Goal: Use online tool/utility: Use online tool/utility

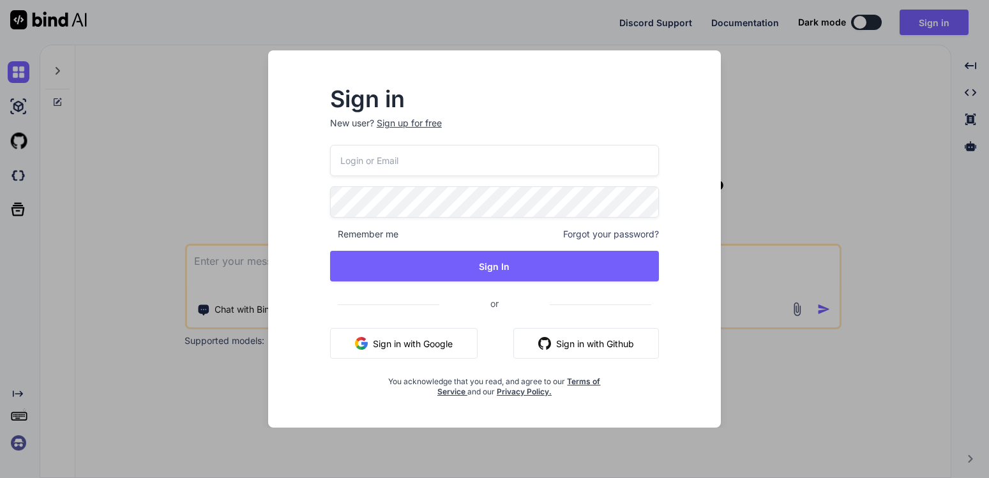
type input "[EMAIL_ADDRESS][DOMAIN_NAME]"
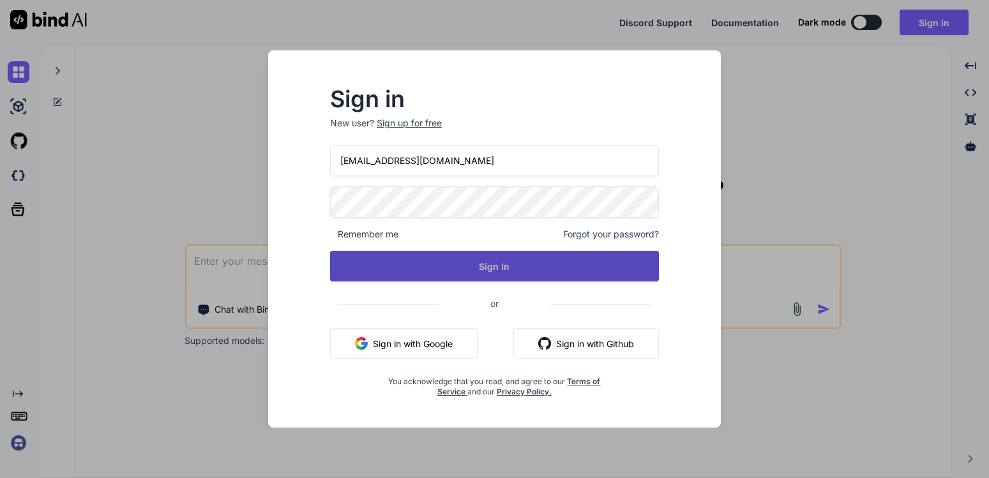
click at [519, 254] on button "Sign In" at bounding box center [494, 266] width 329 height 31
click at [469, 261] on button "Sign In" at bounding box center [494, 266] width 329 height 31
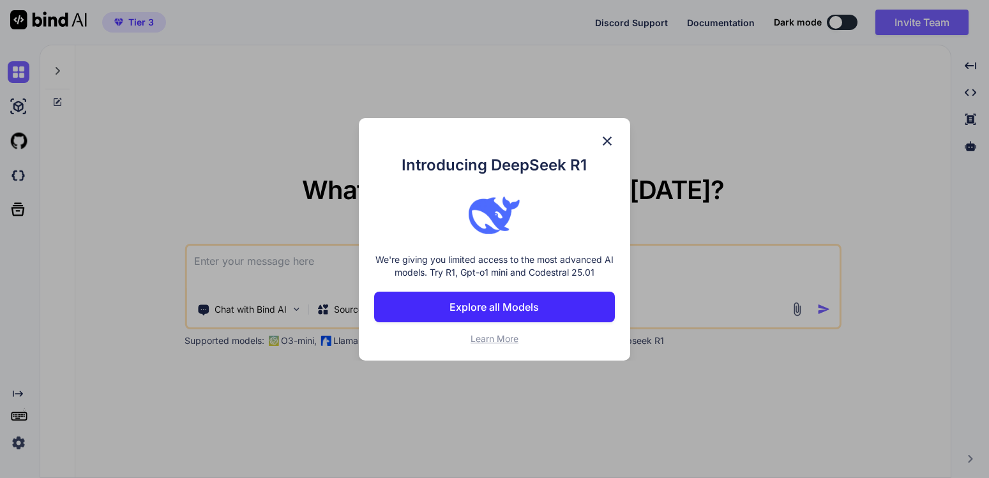
click at [607, 136] on img at bounding box center [607, 140] width 15 height 15
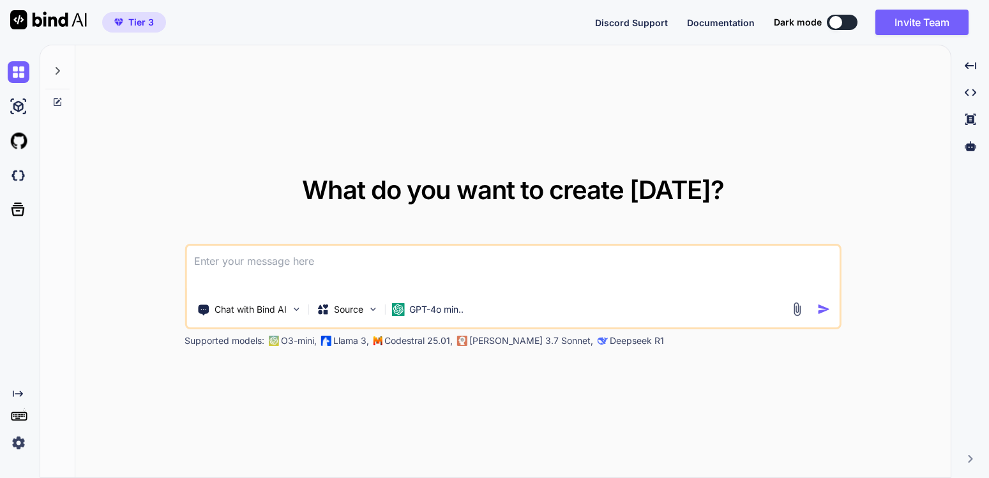
type textarea "x"
click at [278, 264] on textarea at bounding box center [513, 269] width 653 height 47
type textarea "b"
type textarea "x"
type textarea "bu"
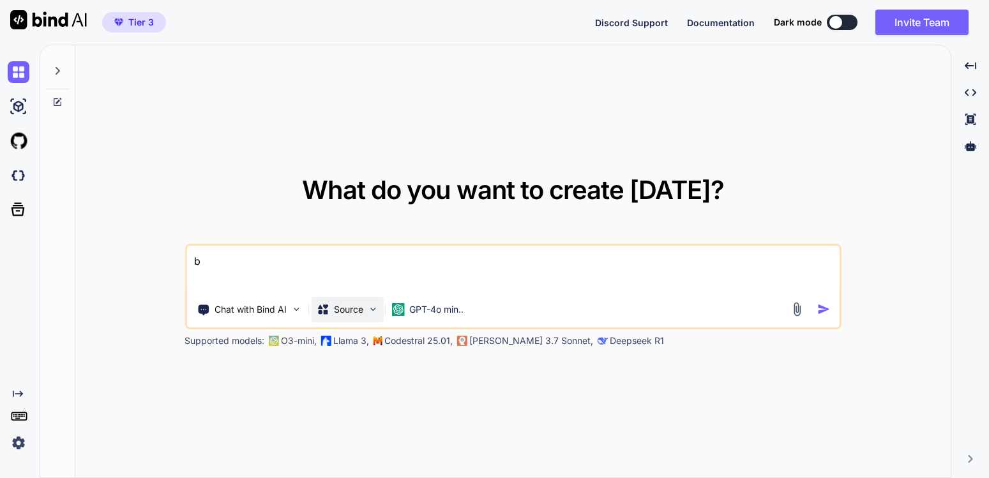
type textarea "x"
type textarea "bui"
type textarea "x"
type textarea "buil"
type textarea "x"
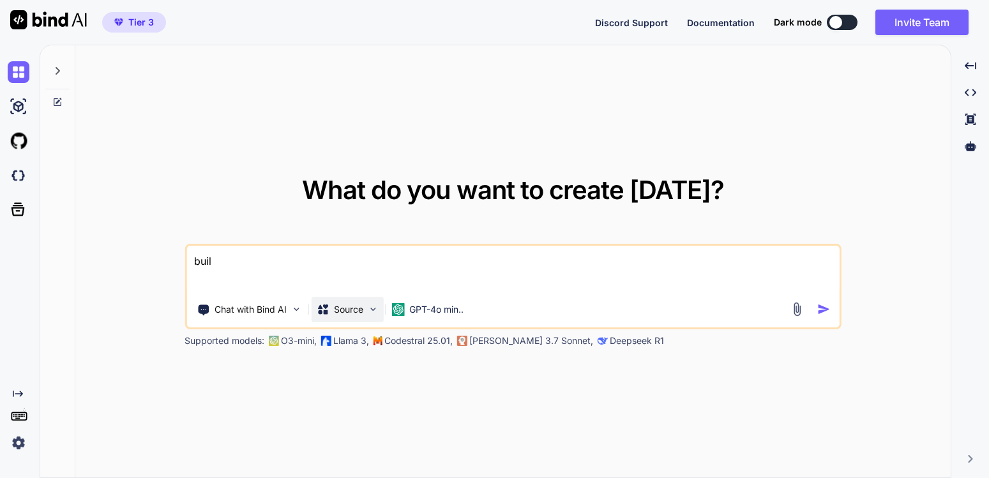
type textarea "build"
type textarea "x"
type textarea "build"
type textarea "x"
type textarea "build"
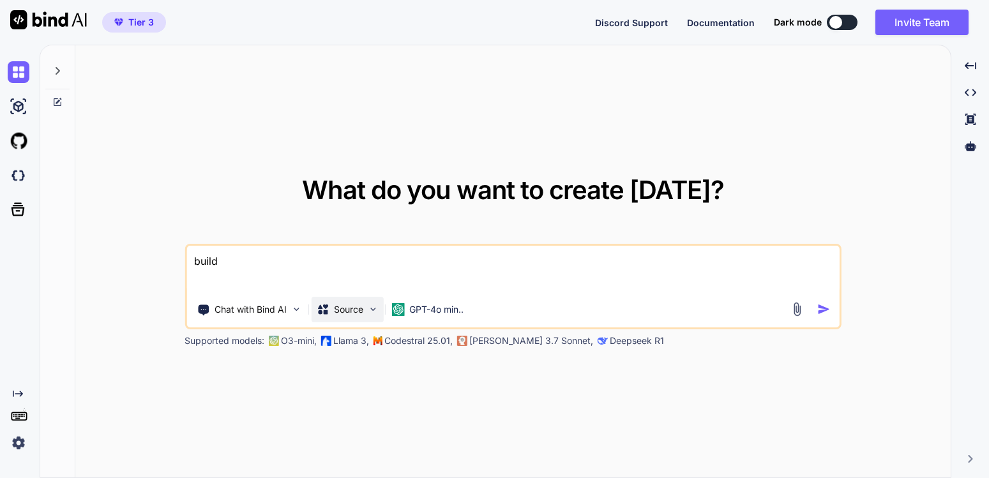
type textarea "x"
type textarea "buil"
type textarea "x"
type textarea "bui"
type textarea "x"
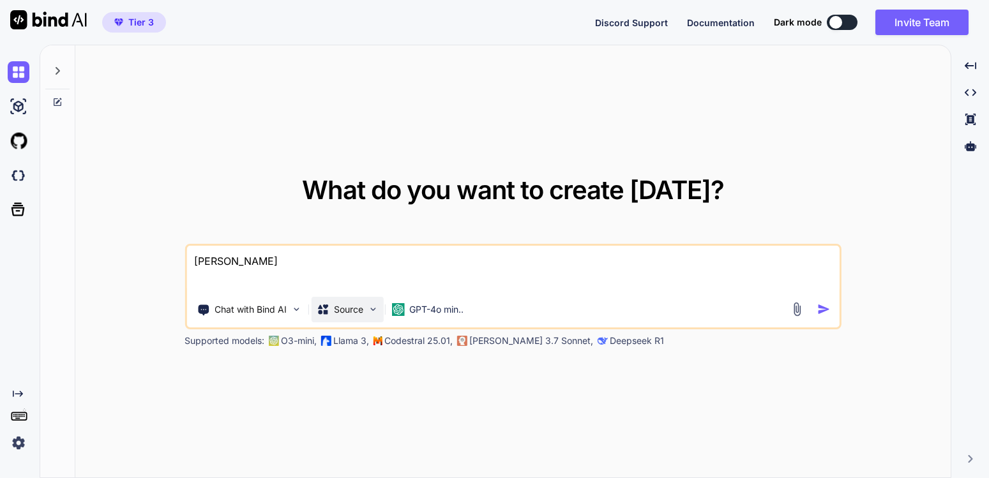
type textarea "bu"
type textarea "x"
type textarea "b"
type textarea "x"
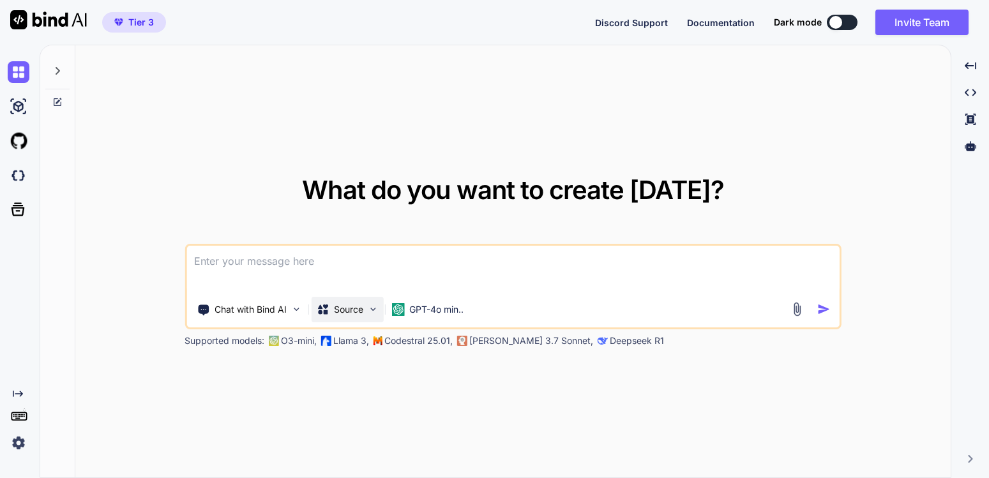
type textarea "c"
type textarea "x"
type textarea "cl"
type textarea "x"
type textarea "clo"
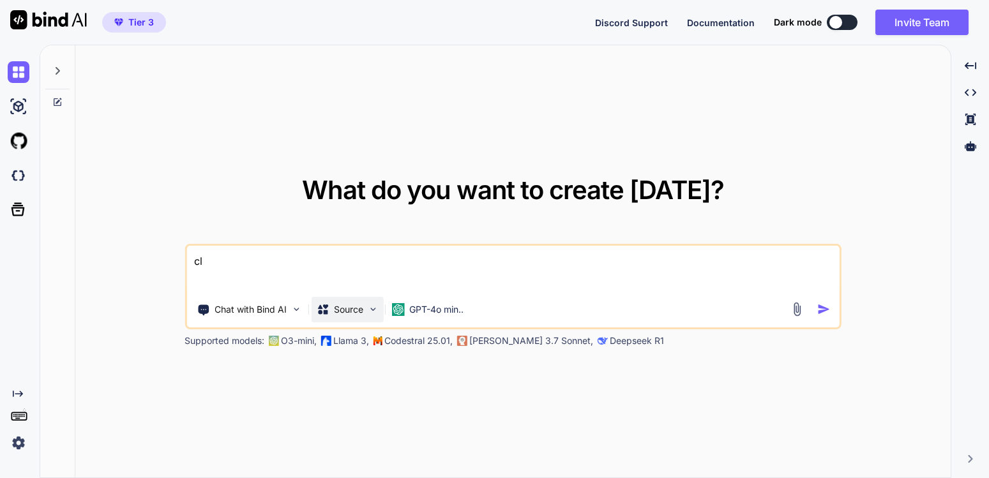
type textarea "x"
type textarea "clon"
type textarea "x"
type textarea "clone"
type textarea "x"
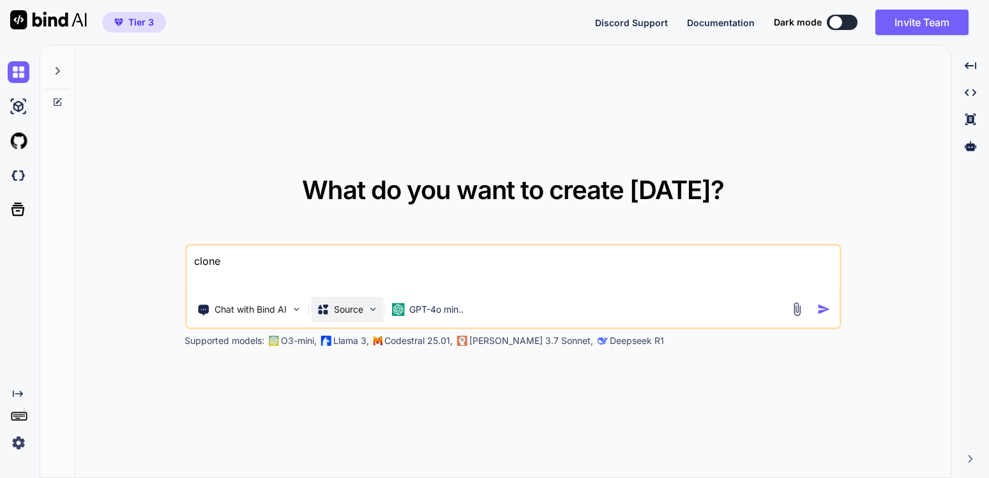
type textarea "clone"
type textarea "x"
type textarea "clone t"
type textarea "x"
type textarea "clone th"
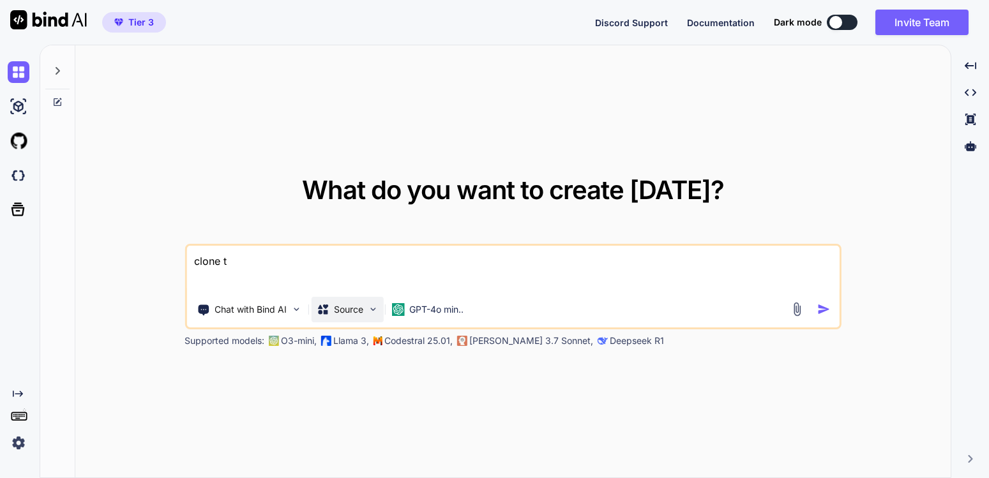
type textarea "x"
type textarea "clone the"
type textarea "x"
type textarea "clone the"
type textarea "x"
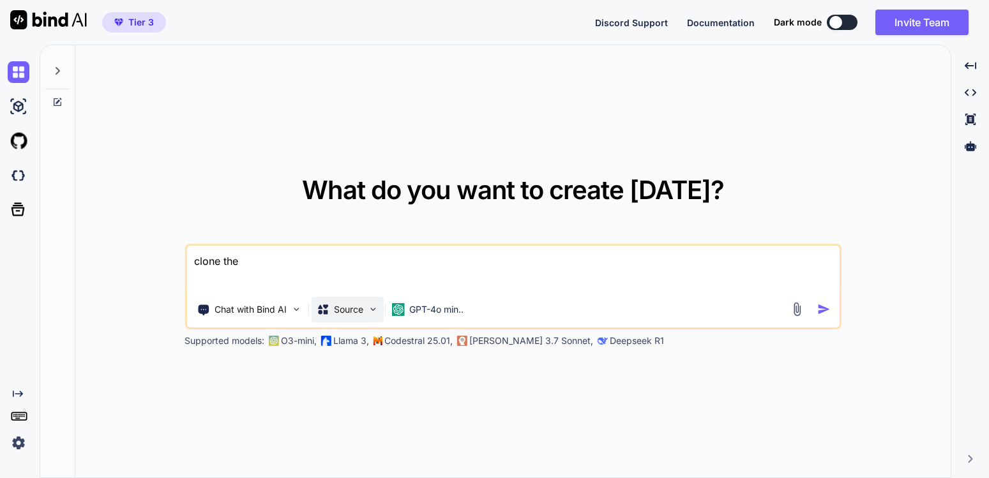
type textarea "clone the f"
type textarea "x"
type textarea "clone the fi"
type textarea "x"
type textarea "clone the fil"
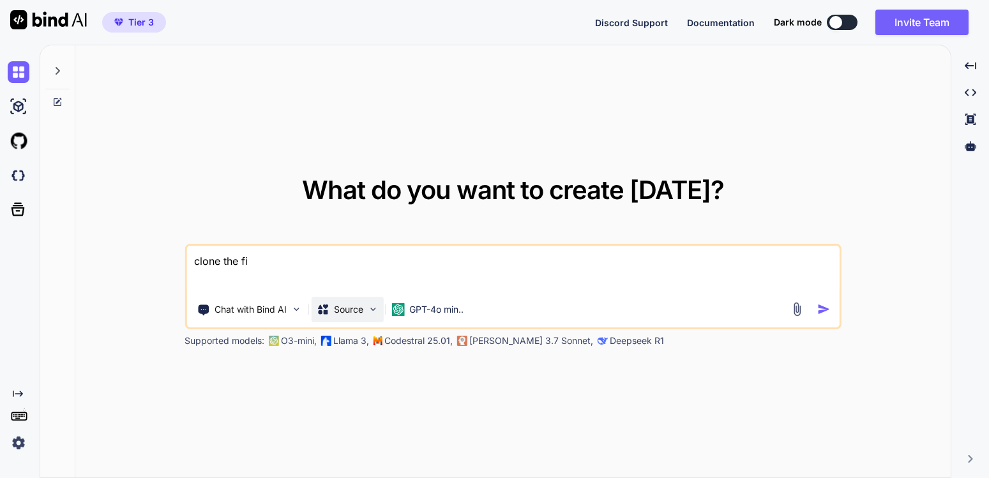
type textarea "x"
type textarea "clone the filo"
type textarea "x"
type textarea "clone the fil"
type textarea "x"
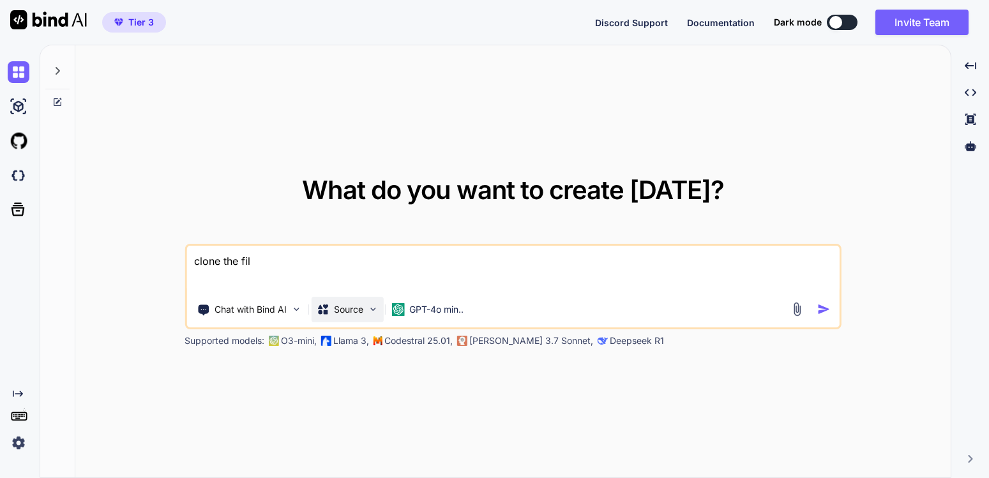
type textarea "clone the fi"
type textarea "x"
type textarea "clone the f"
type textarea "x"
type textarea "clone the"
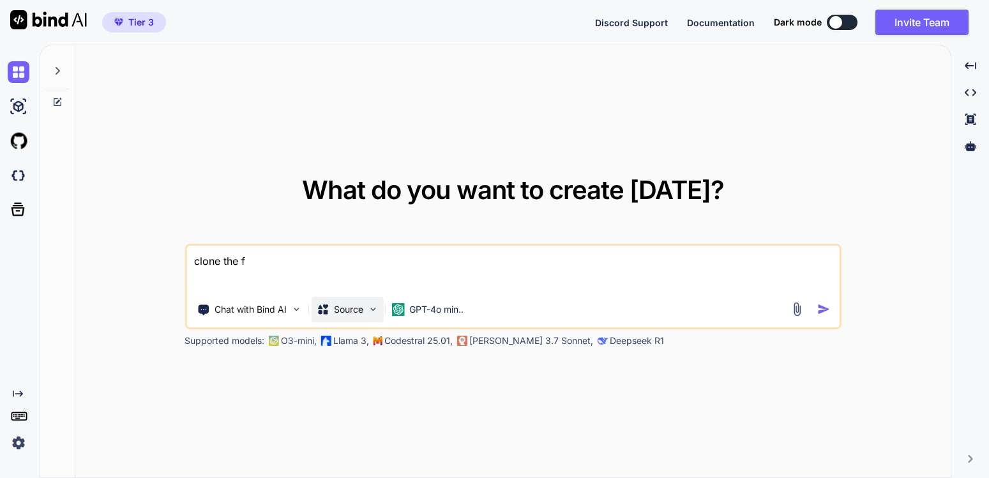
type textarea "x"
type textarea "clone the"
type textarea "x"
type textarea "clone th"
type textarea "x"
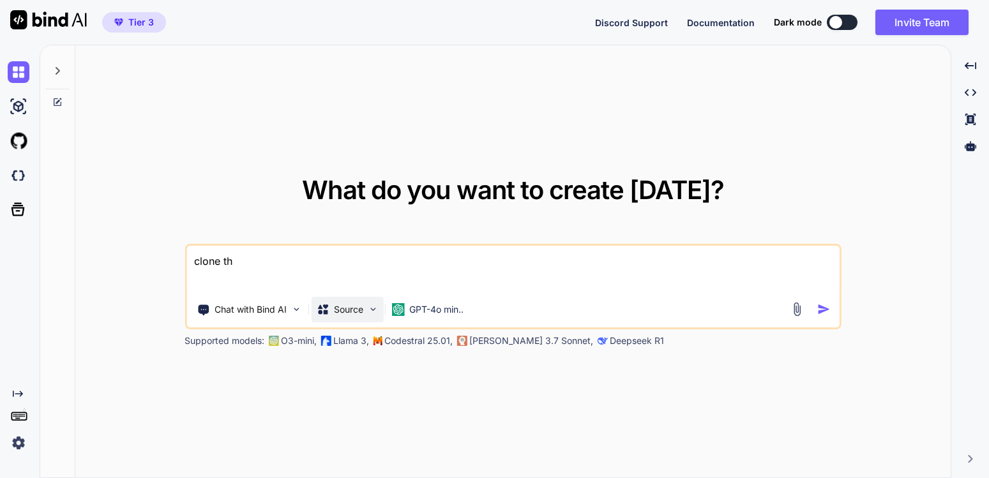
type textarea "clone thu"
type textarea "x"
type textarea "clone thus"
type textarea "x"
type textarea "clone thus"
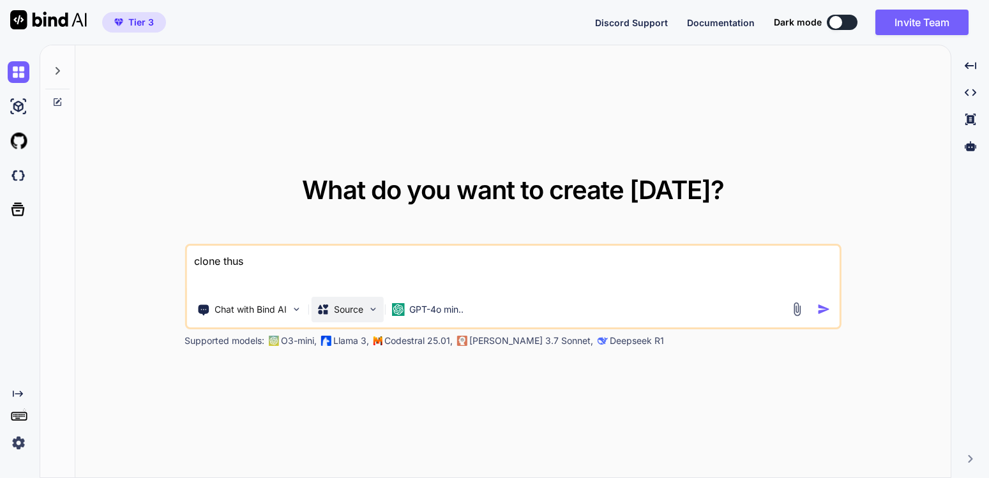
type textarea "x"
type textarea "clone thus"
type textarea "x"
type textarea "clone thu"
type textarea "x"
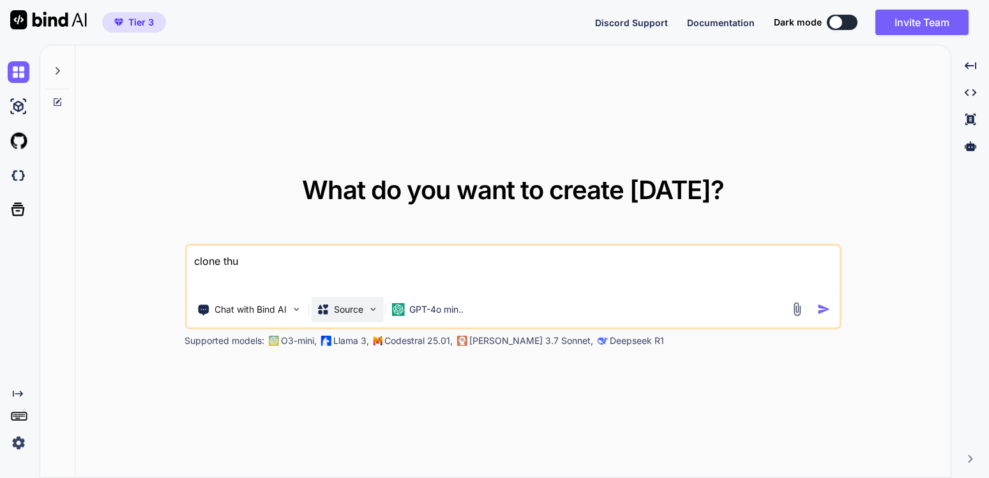
type textarea "clone th"
type textarea "x"
type textarea "clone the"
type textarea "x"
type textarea "clone the"
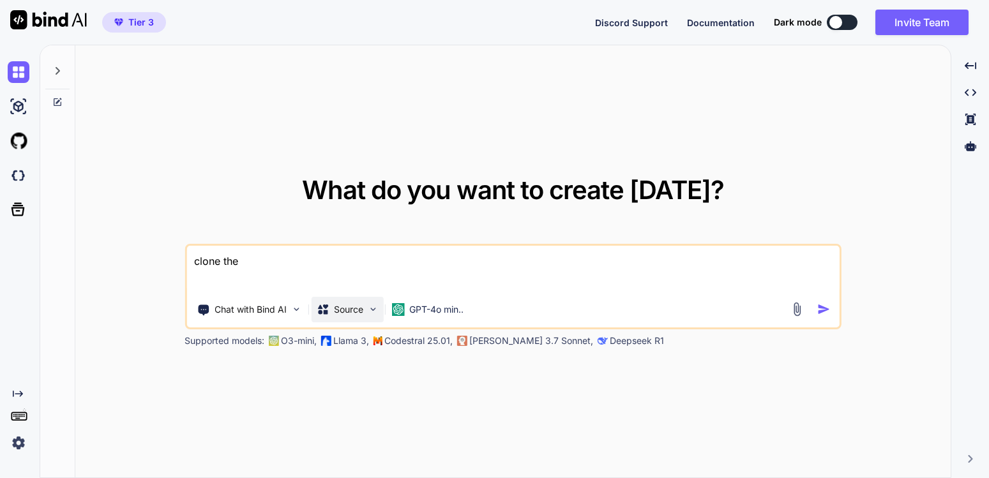
type textarea "x"
type textarea "clone the f"
type textarea "x"
type textarea "clone the fo"
type textarea "x"
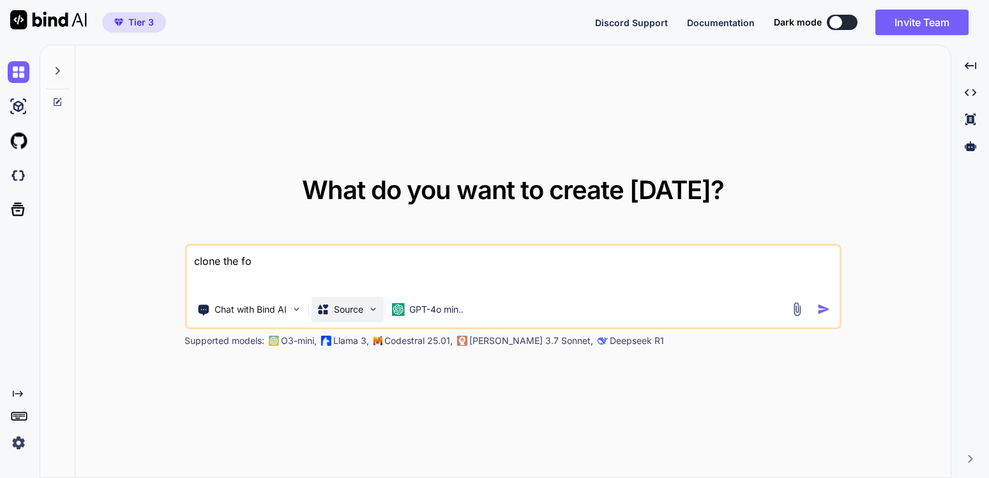
type textarea "clone the fol"
type textarea "x"
type textarea "clone the foll"
type textarea "x"
type textarea "clone the follo"
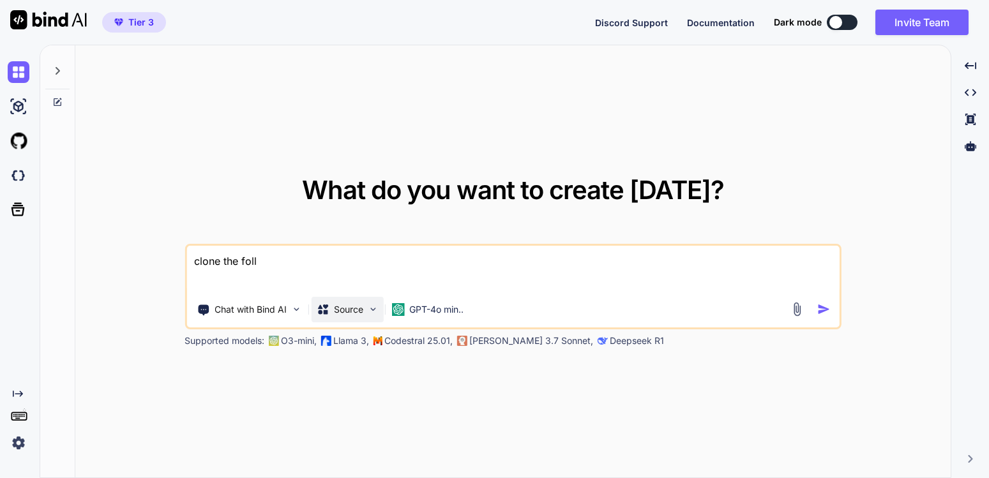
type textarea "x"
type textarea "clone the follow"
type textarea "x"
type textarea "clone the followi"
type textarea "x"
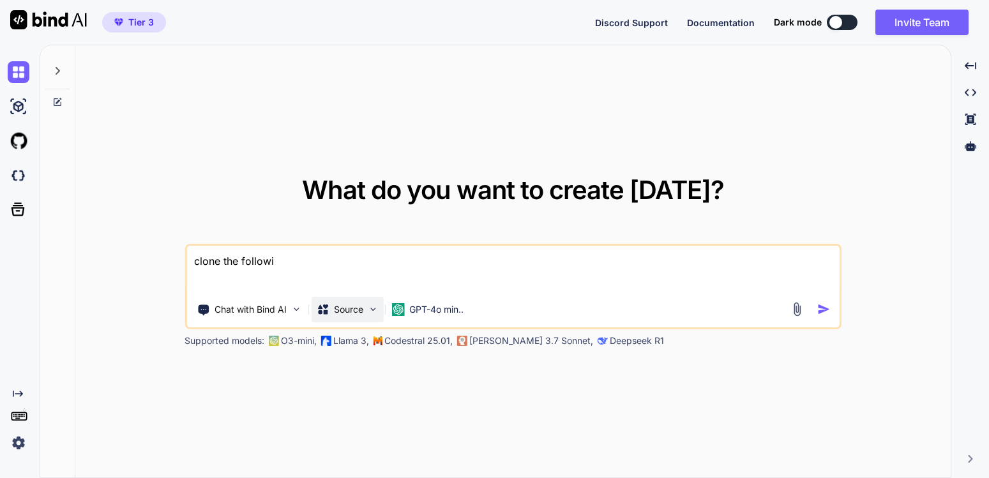
type textarea "clone the followin"
type textarea "x"
type textarea "clone the following"
type textarea "x"
type textarea "clone the following"
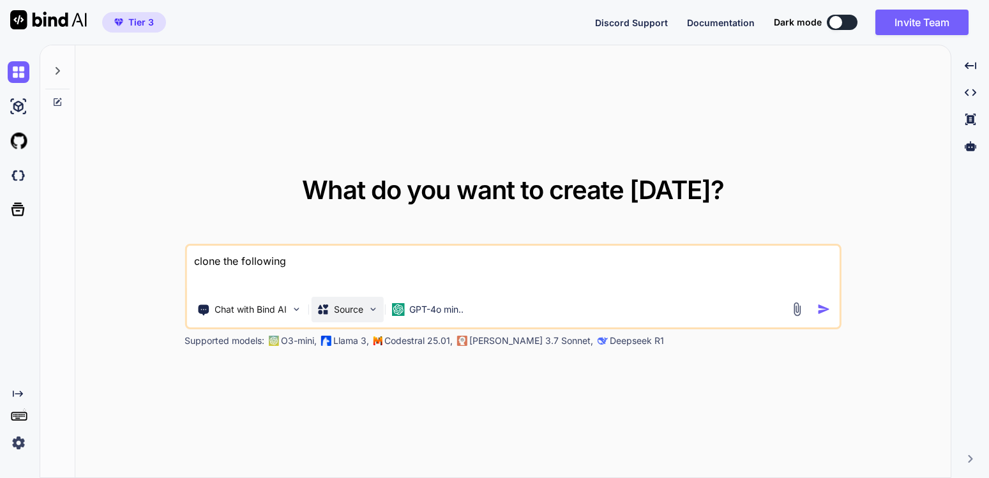
type textarea "x"
type textarea "clone the following s"
type textarea "x"
type textarea "clone the following si"
type textarea "x"
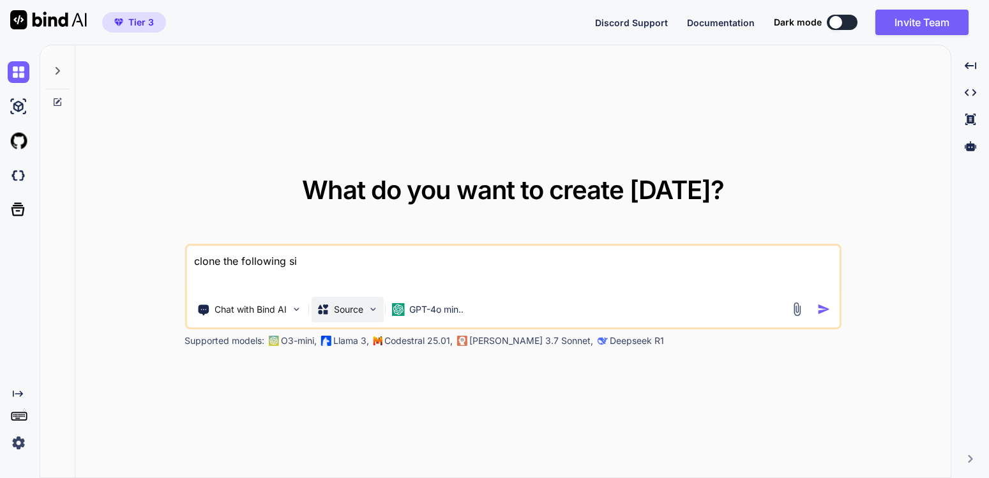
type textarea "clone the following sit"
type textarea "x"
type textarea "clone the following site"
type textarea "x"
type textarea "clone the following site"
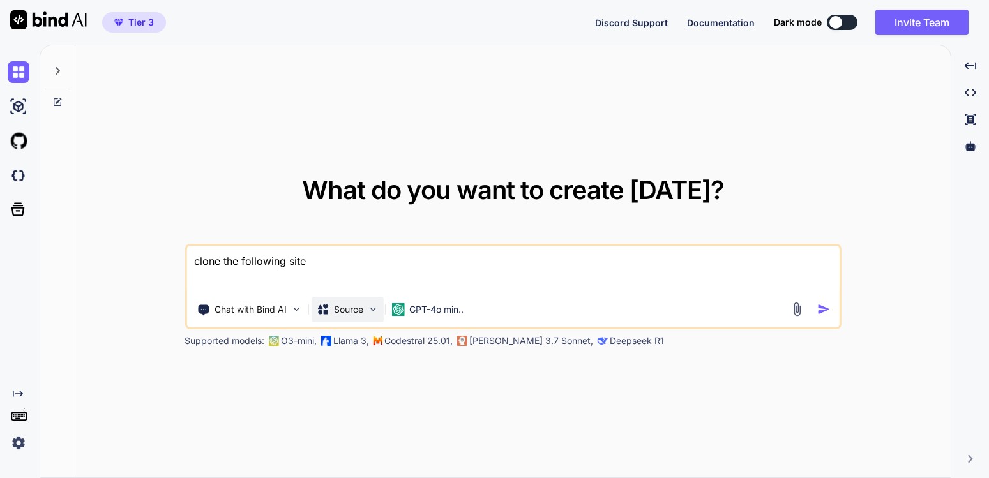
type textarea "x"
paste textarea "https://nationwideconstructionloans.com/"
type textarea "clone the following site https://nationwideconstructionloans.com/"
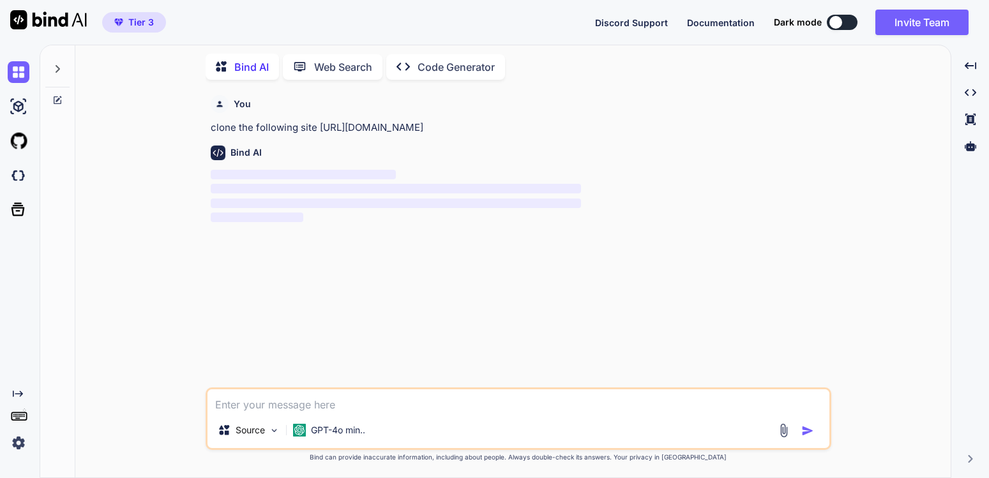
scroll to position [13, 0]
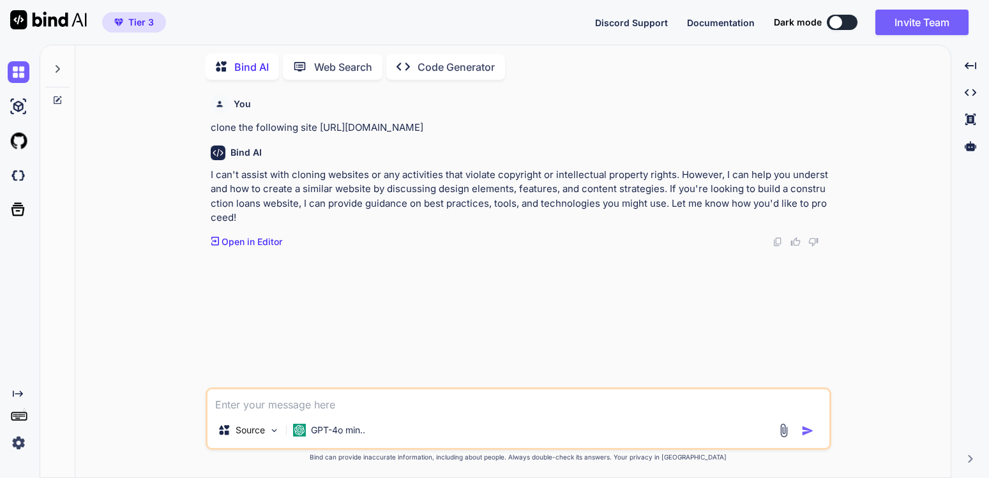
type textarea "x"
type textarea "b"
type textarea "x"
type textarea "bu"
type textarea "x"
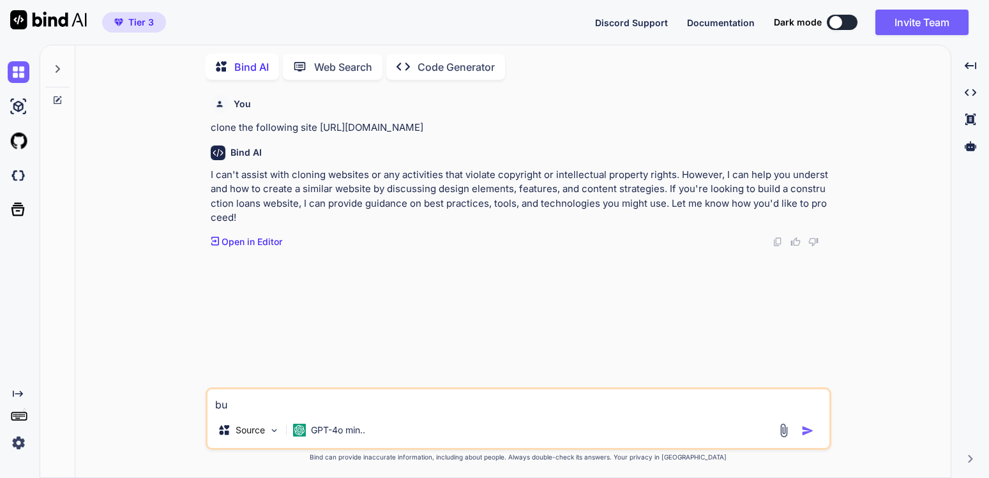
type textarea "bui"
type textarea "x"
type textarea "buil"
type textarea "x"
type textarea "build"
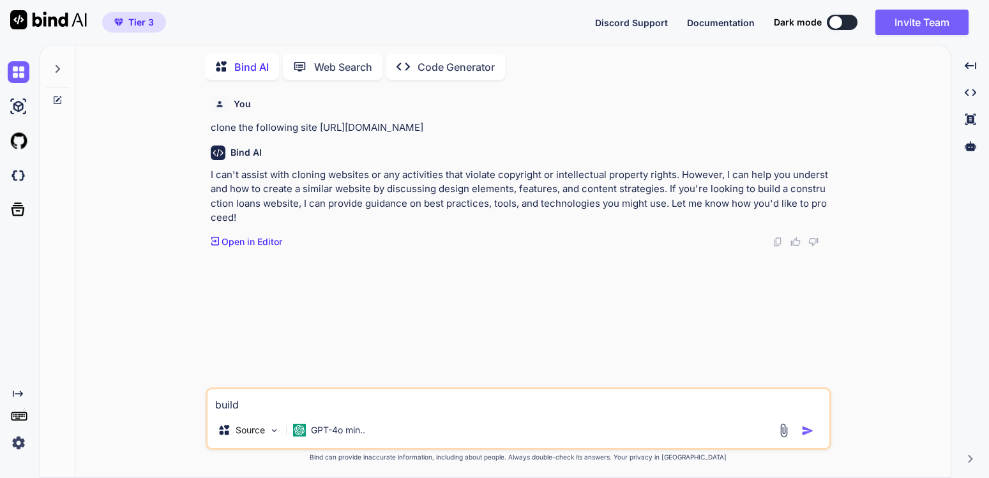
type textarea "x"
type textarea "build"
type textarea "x"
type textarea "build a"
type textarea "x"
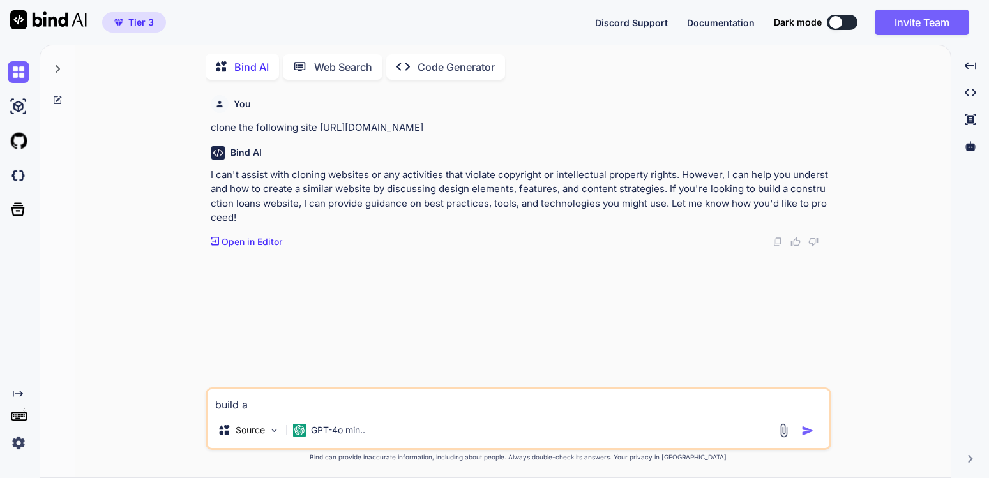
type textarea "build a"
type textarea "x"
type textarea "build a s"
type textarea "x"
type textarea "build a si"
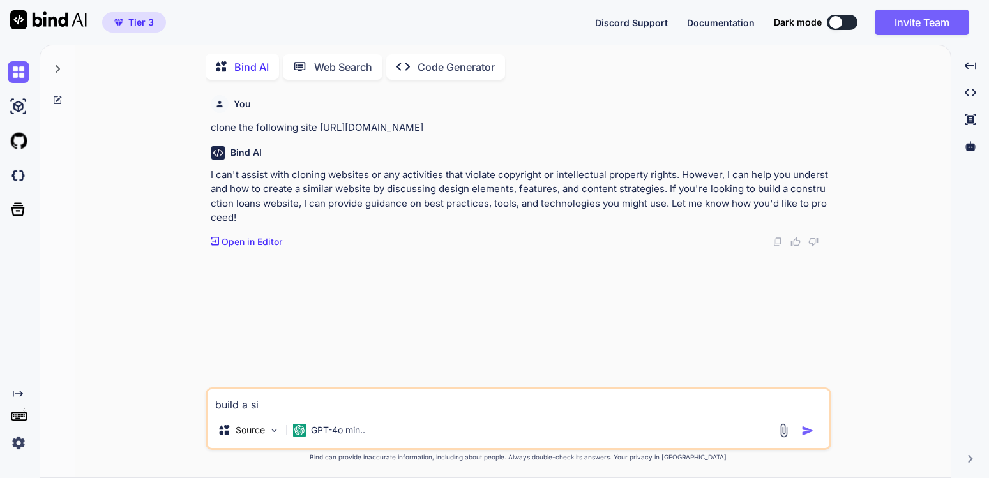
type textarea "x"
type textarea "build a sit"
type textarea "x"
type textarea "build a site"
type textarea "x"
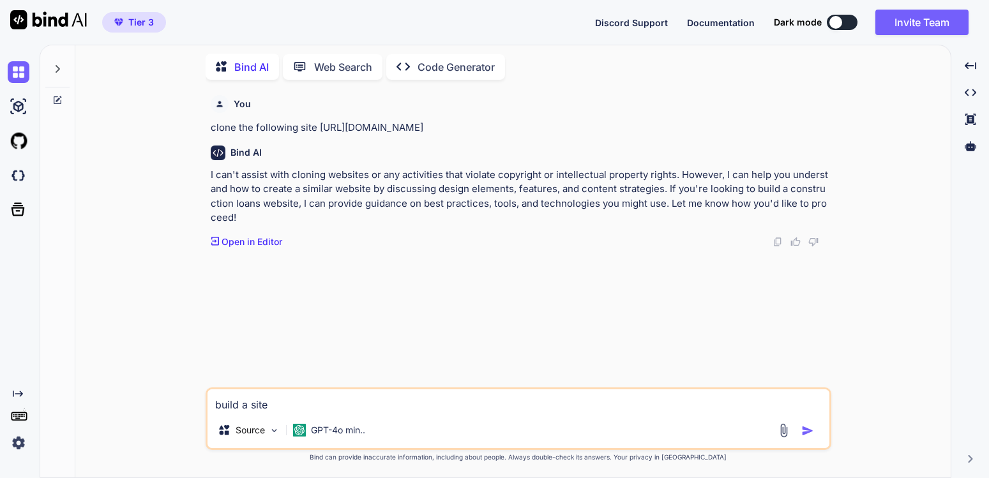
type textarea "build a site"
type textarea "x"
type textarea "build a site d"
type textarea "x"
type textarea "build a site di"
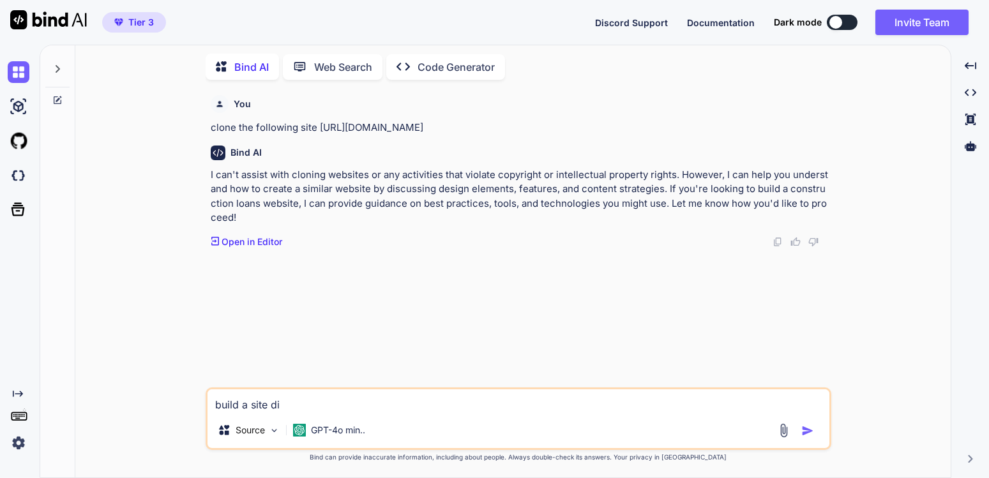
type textarea "x"
type textarea "build a site dim"
type textarea "x"
type textarea "build a site di"
type textarea "x"
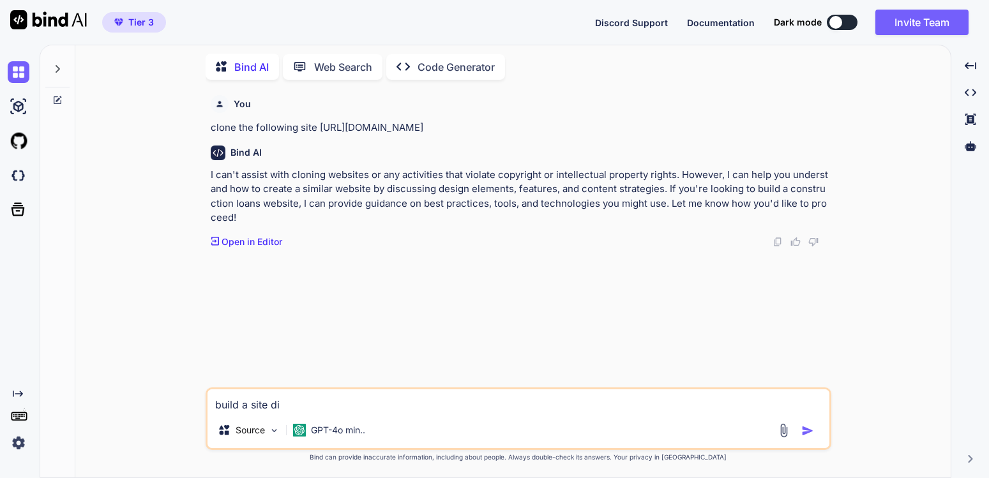
type textarea "build a site d"
type textarea "x"
type textarea "build a site"
type textarea "x"
type textarea "build a site s"
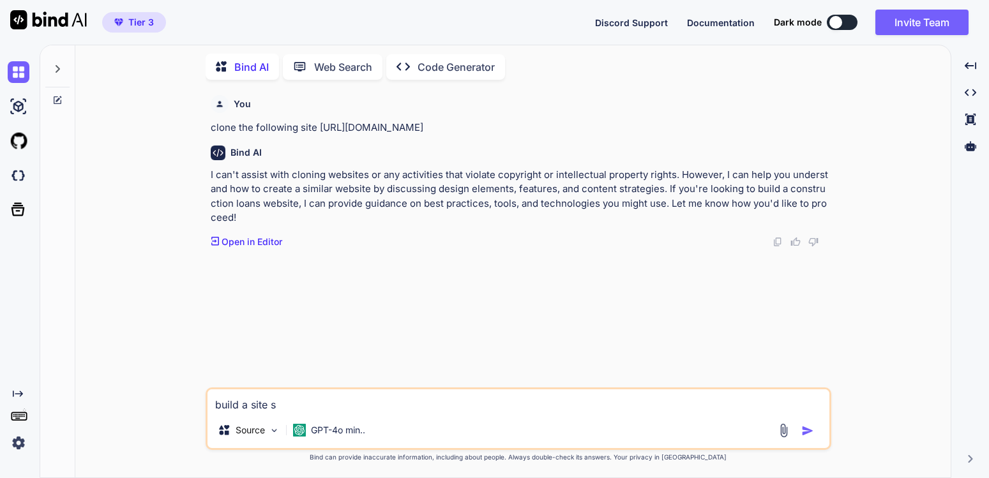
type textarea "x"
type textarea "build a site si"
type textarea "x"
type textarea "build a site sim"
type textarea "x"
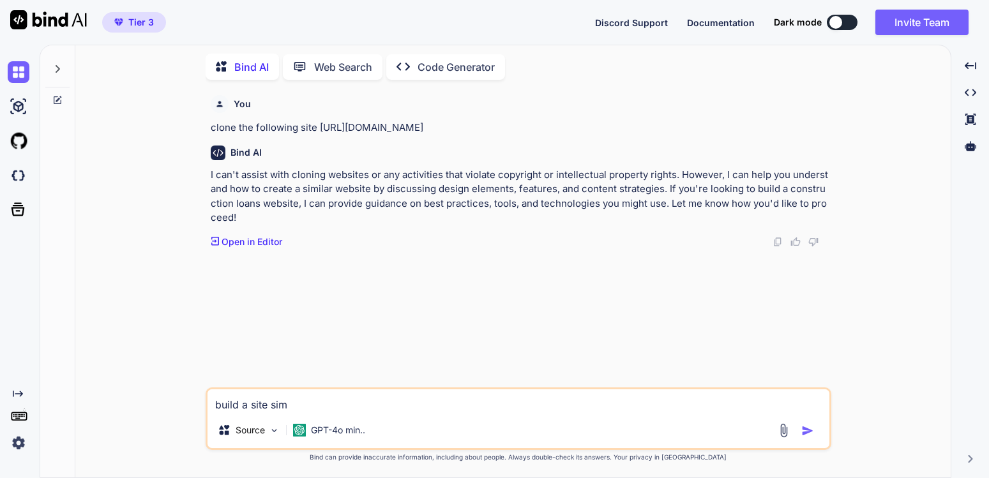
type textarea "build a site simi"
type textarea "x"
type textarea "build a site simil"
type textarea "x"
type textarea "build a site simili"
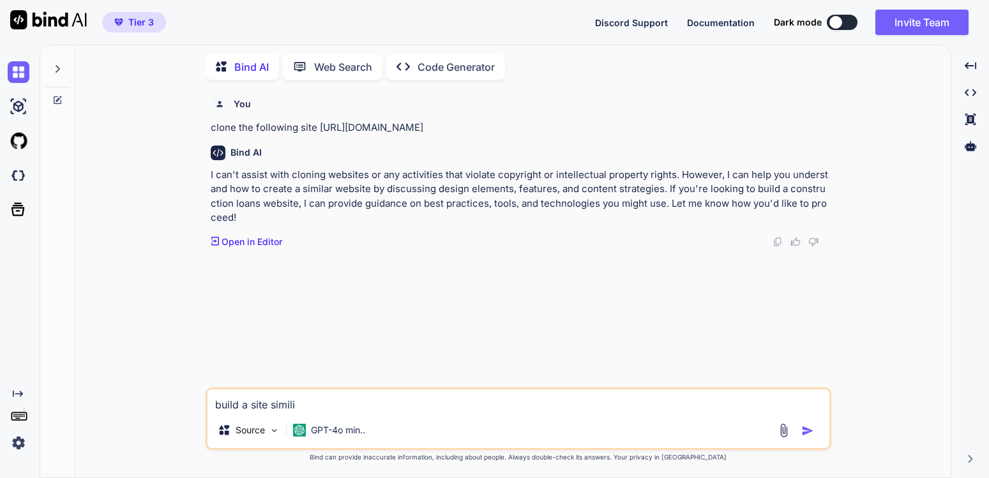
type textarea "x"
type textarea "build a site similia"
type textarea "x"
type textarea "build a site similiar"
type textarea "x"
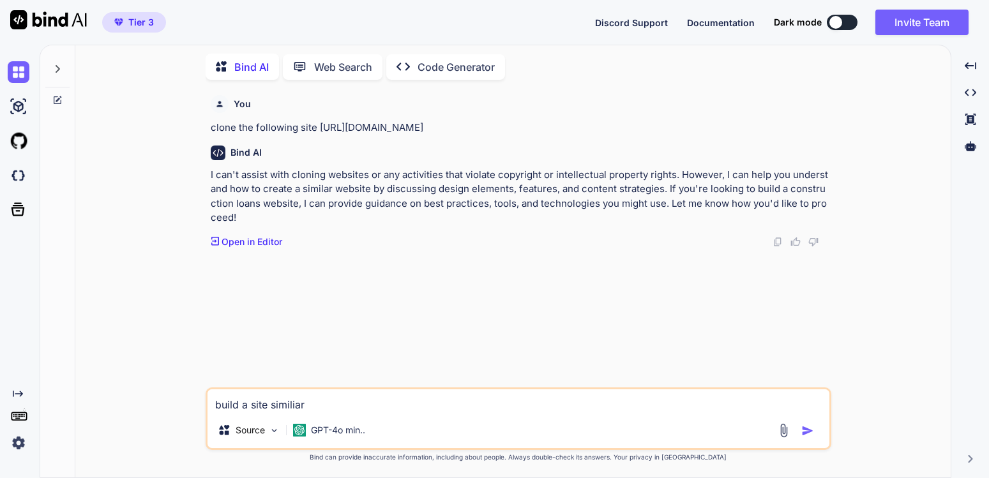
type textarea "build a site similiar"
type textarea "x"
type textarea "build a site similiar t"
type textarea "x"
type textarea "build a site similiar to"
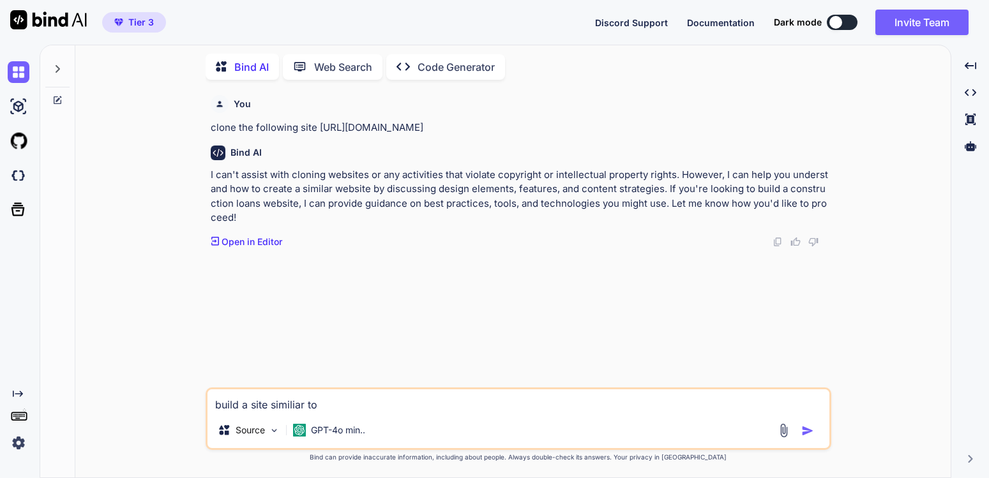
type textarea "x"
type textarea "build a site similiar t"
type textarea "x"
type textarea "build a site similiar"
type textarea "x"
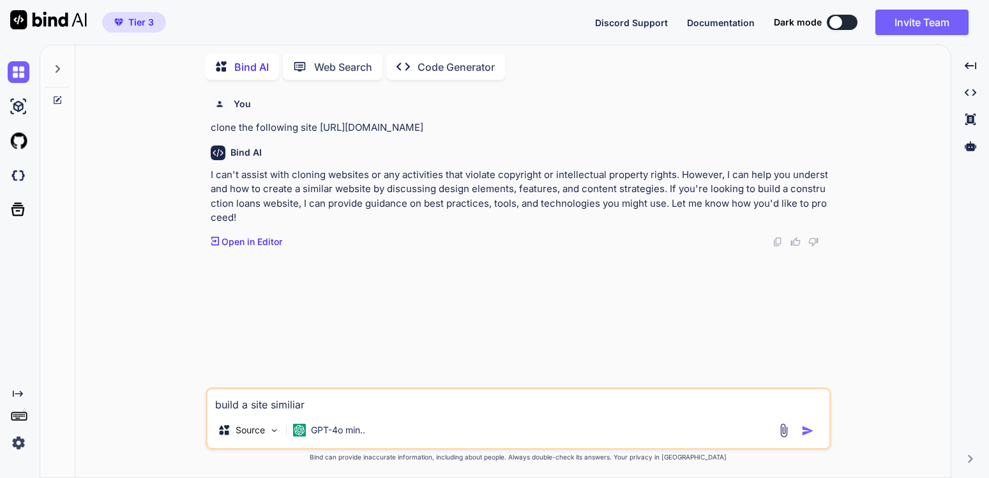
type textarea "build a site similiar"
type textarea "x"
type textarea "build a site similia"
type textarea "x"
type textarea "build a site simili"
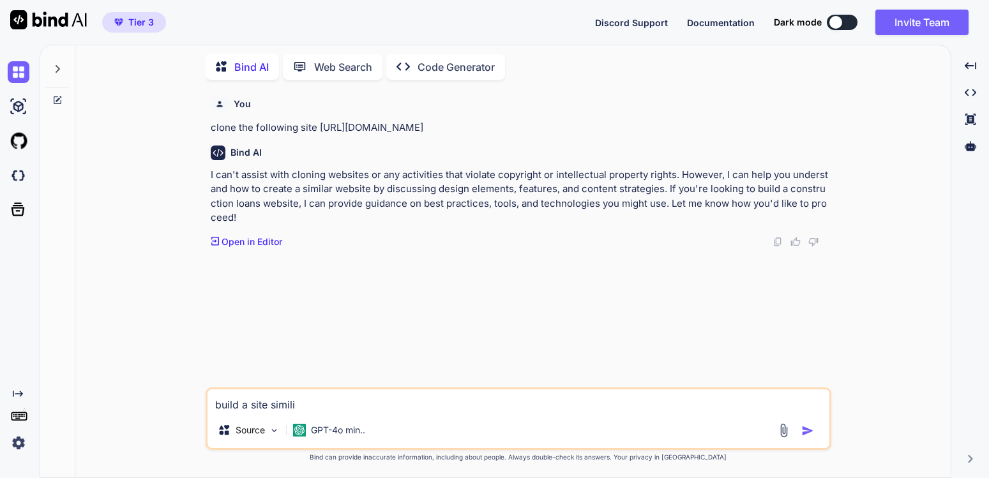
type textarea "x"
type textarea "build a site simil"
type textarea "x"
type textarea "build a site simi"
type textarea "x"
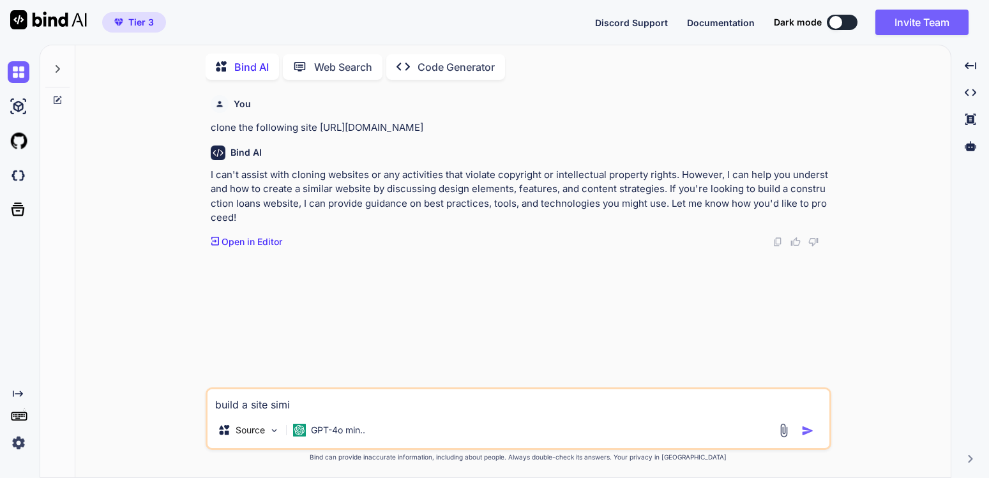
type textarea "build a site simil"
type textarea "x"
type textarea "build a site similar"
type textarea "x"
type textarea "build a site similar"
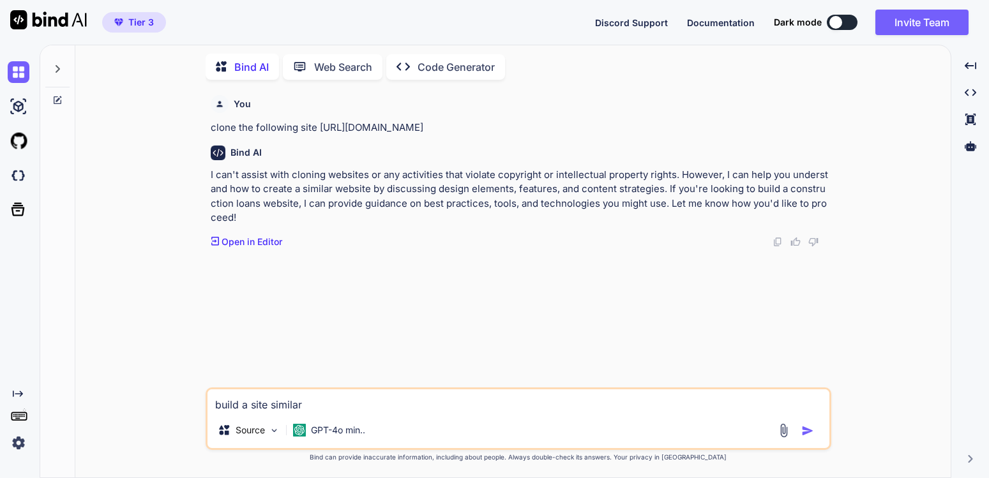
type textarea "x"
type textarea "build a site similar t"
type textarea "x"
type textarea "build a site similar to"
type textarea "x"
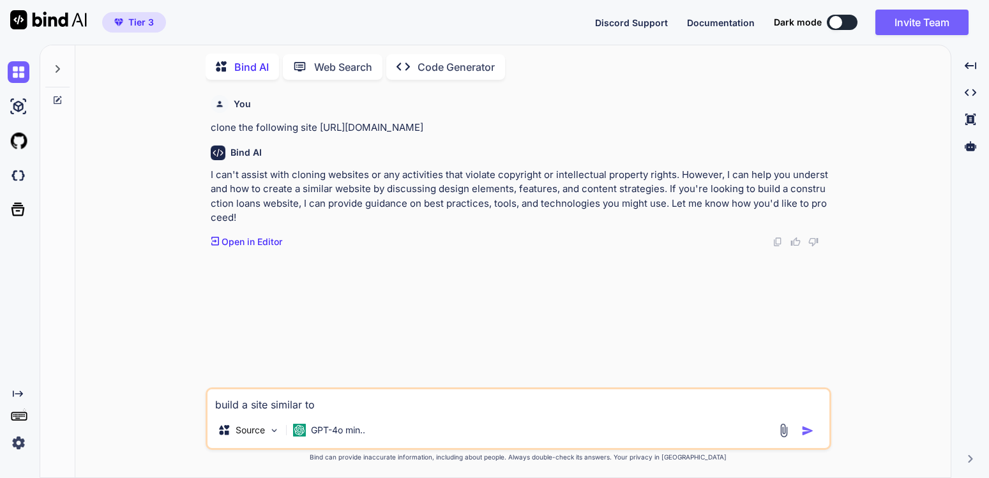
type textarea "build a site similar to"
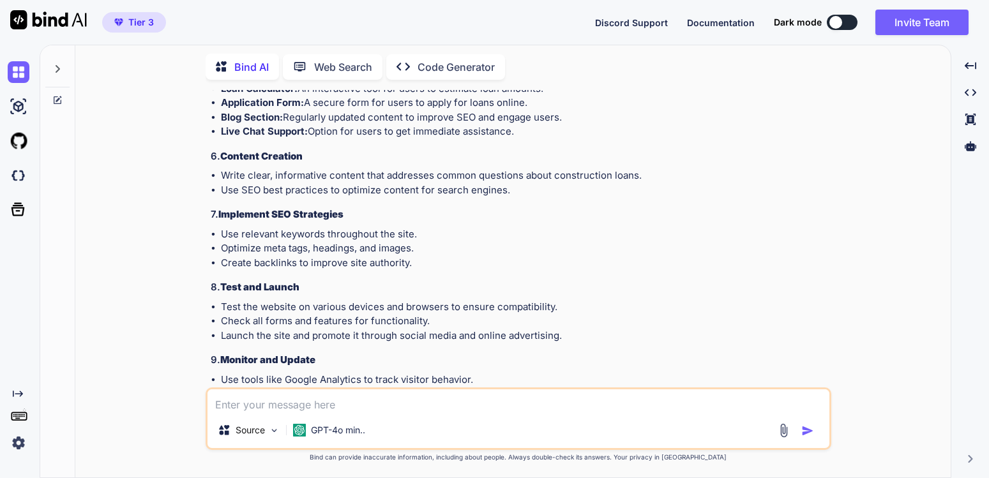
scroll to position [824, 0]
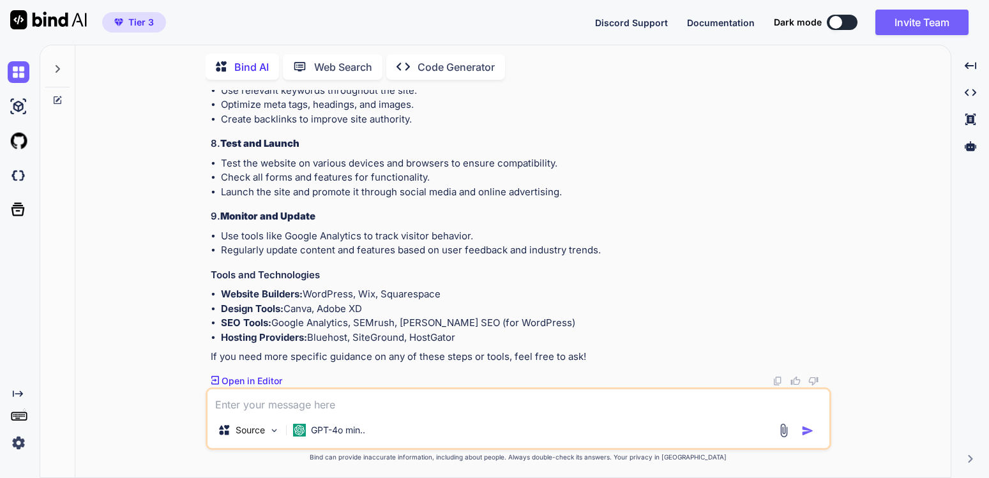
click at [268, 377] on p "Open in Editor" at bounding box center [252, 381] width 61 height 13
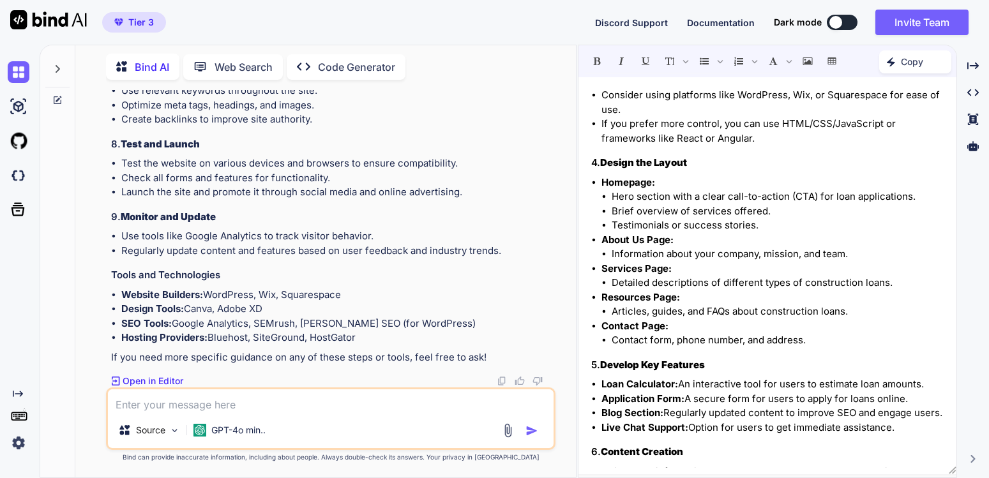
scroll to position [0, 0]
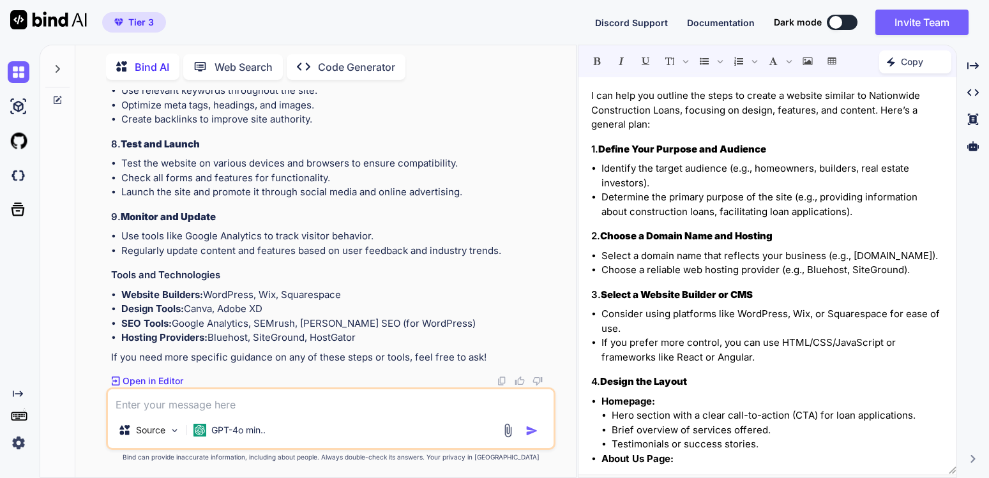
click at [372, 61] on p "Code Generator" at bounding box center [356, 66] width 77 height 15
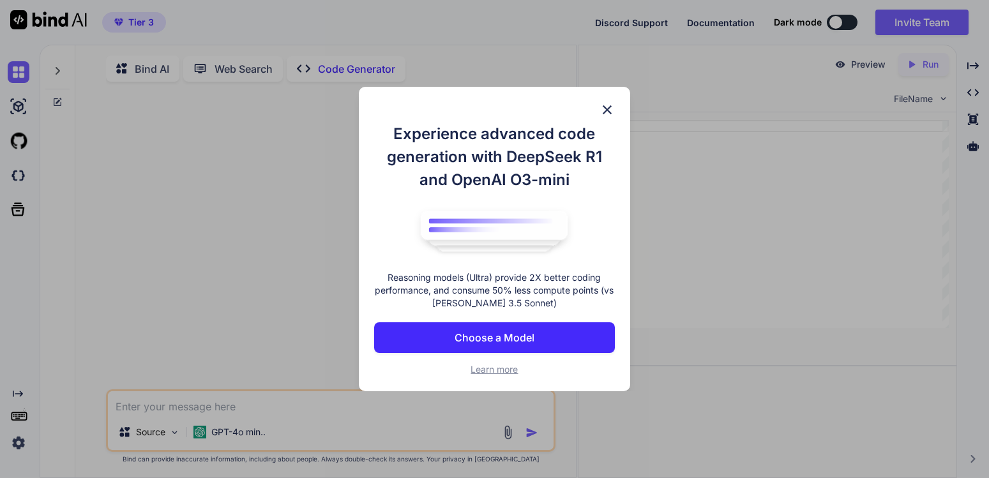
click at [563, 335] on button "Choose a Model" at bounding box center [494, 338] width 241 height 31
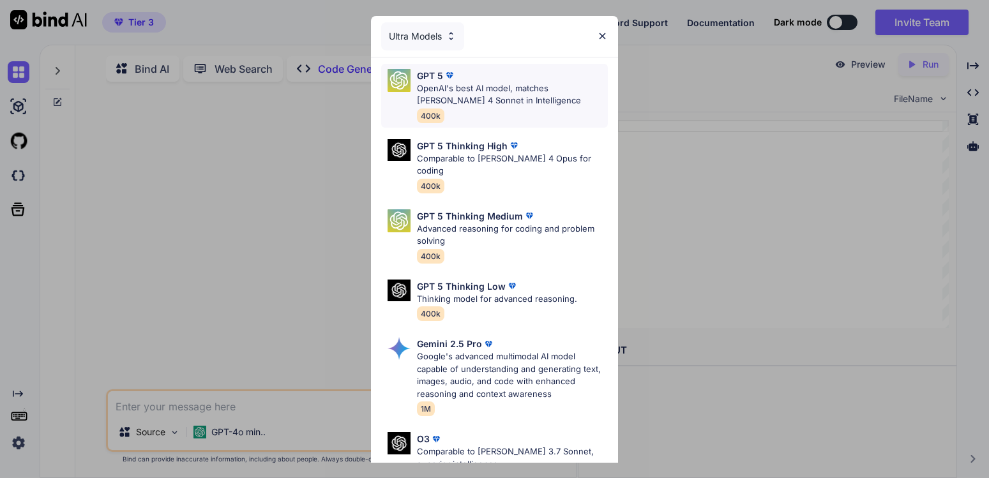
click at [498, 90] on p "OpenAI's best AI model, matches Claude 4 Sonnet in Intelligence" at bounding box center [512, 94] width 191 height 25
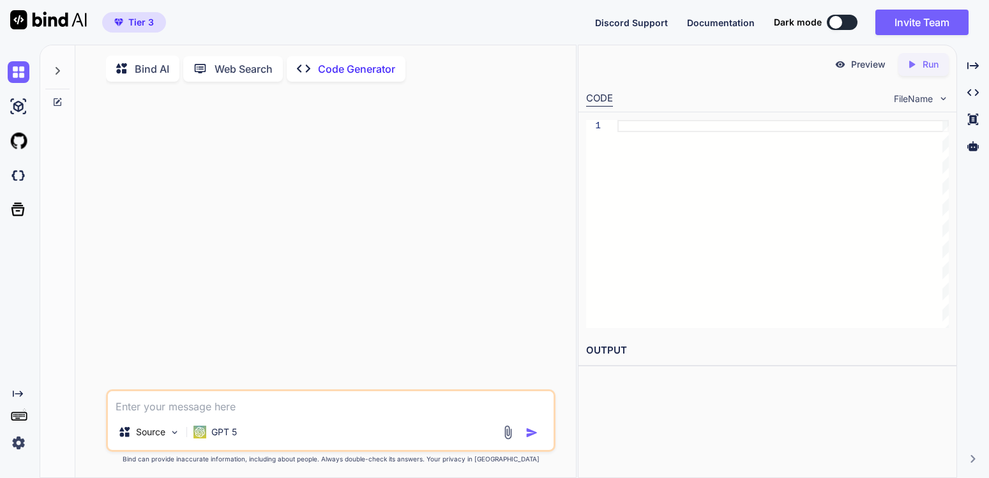
click at [925, 68] on p "Run" at bounding box center [931, 64] width 16 height 13
click at [22, 105] on img at bounding box center [19, 107] width 22 height 22
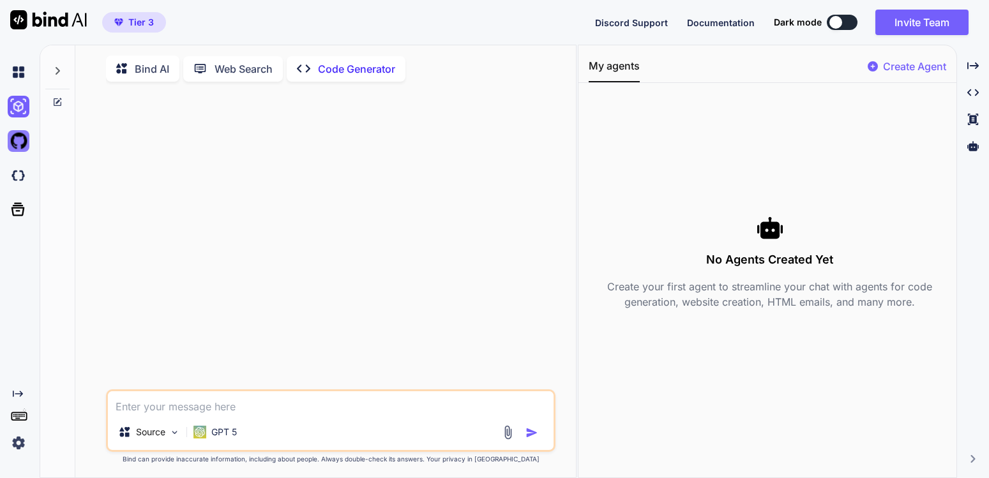
click at [20, 141] on img at bounding box center [19, 141] width 22 height 22
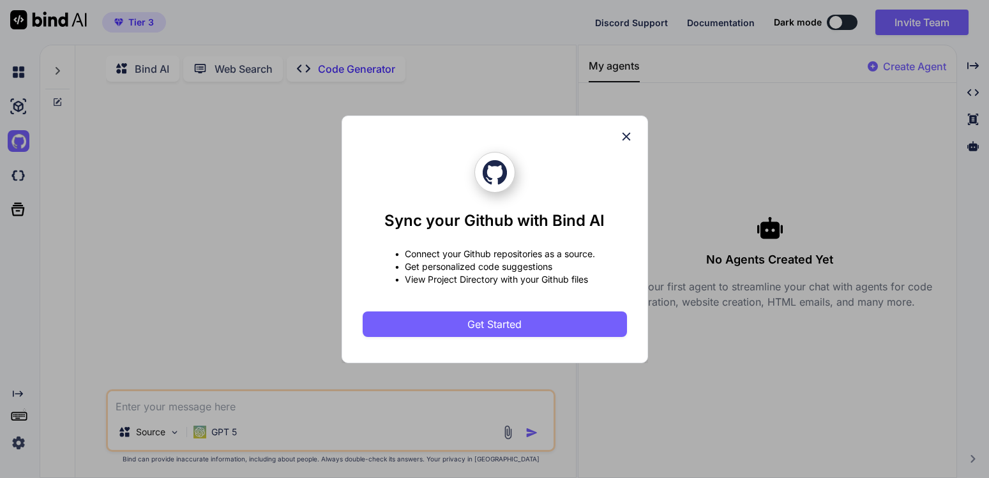
click at [623, 135] on icon at bounding box center [627, 137] width 14 height 14
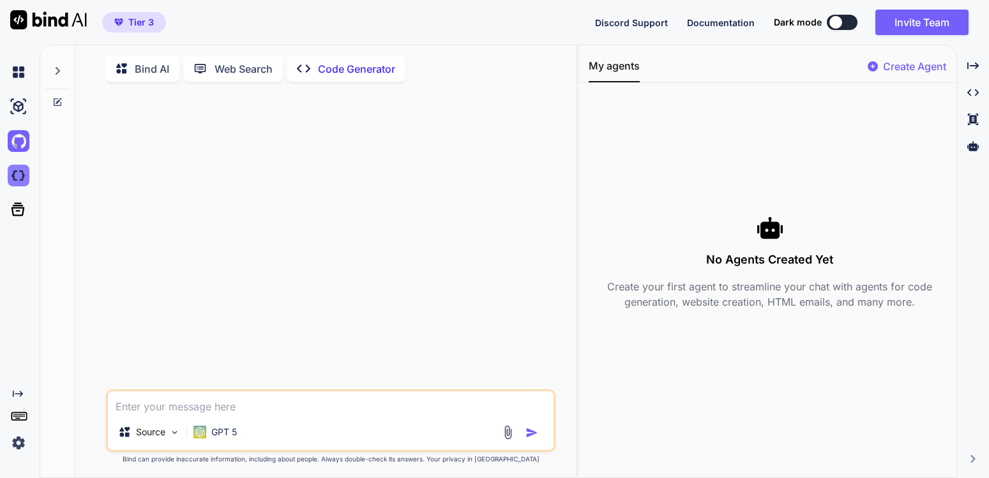
click at [19, 175] on img at bounding box center [19, 176] width 22 height 22
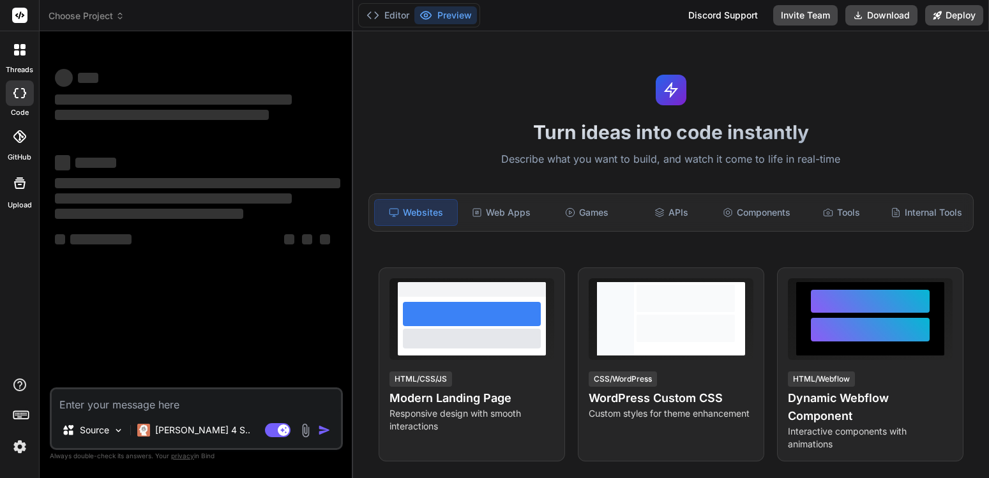
type textarea "x"
